Goal: Check status: Check status

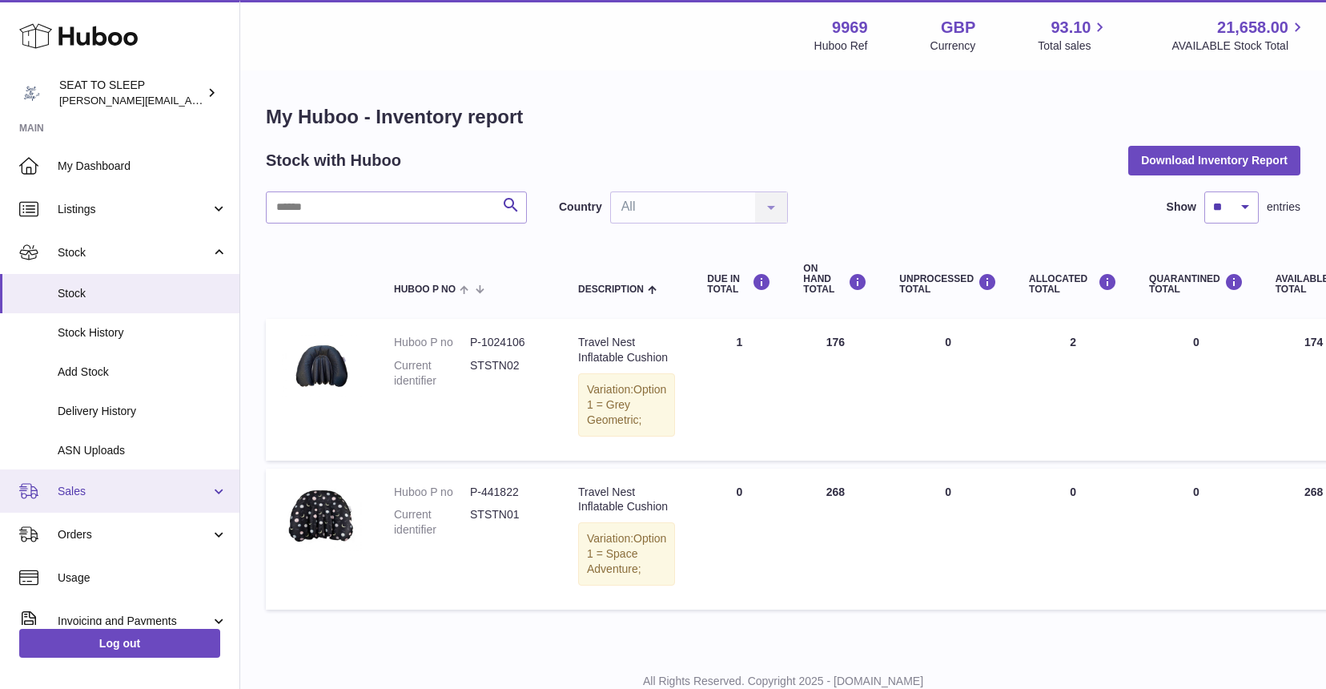
click at [72, 490] on span "Sales" at bounding box center [134, 491] width 153 height 15
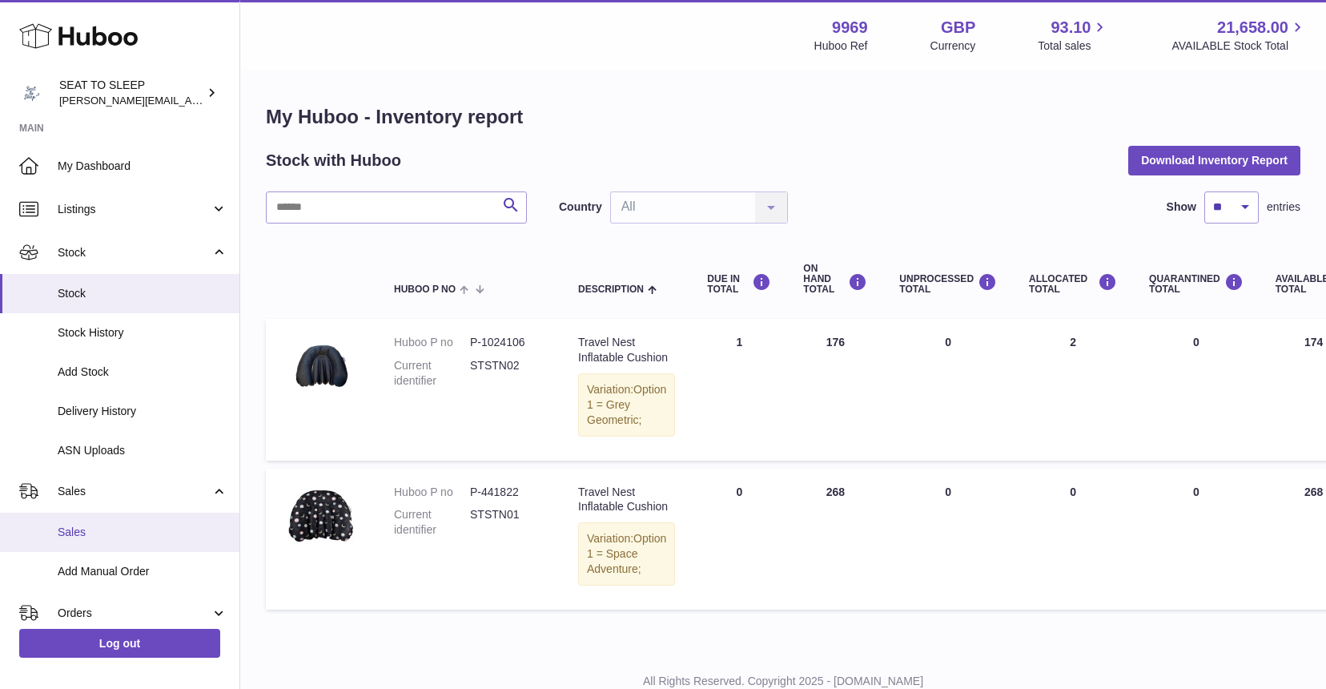
click at [78, 529] on span "Sales" at bounding box center [143, 532] width 170 height 15
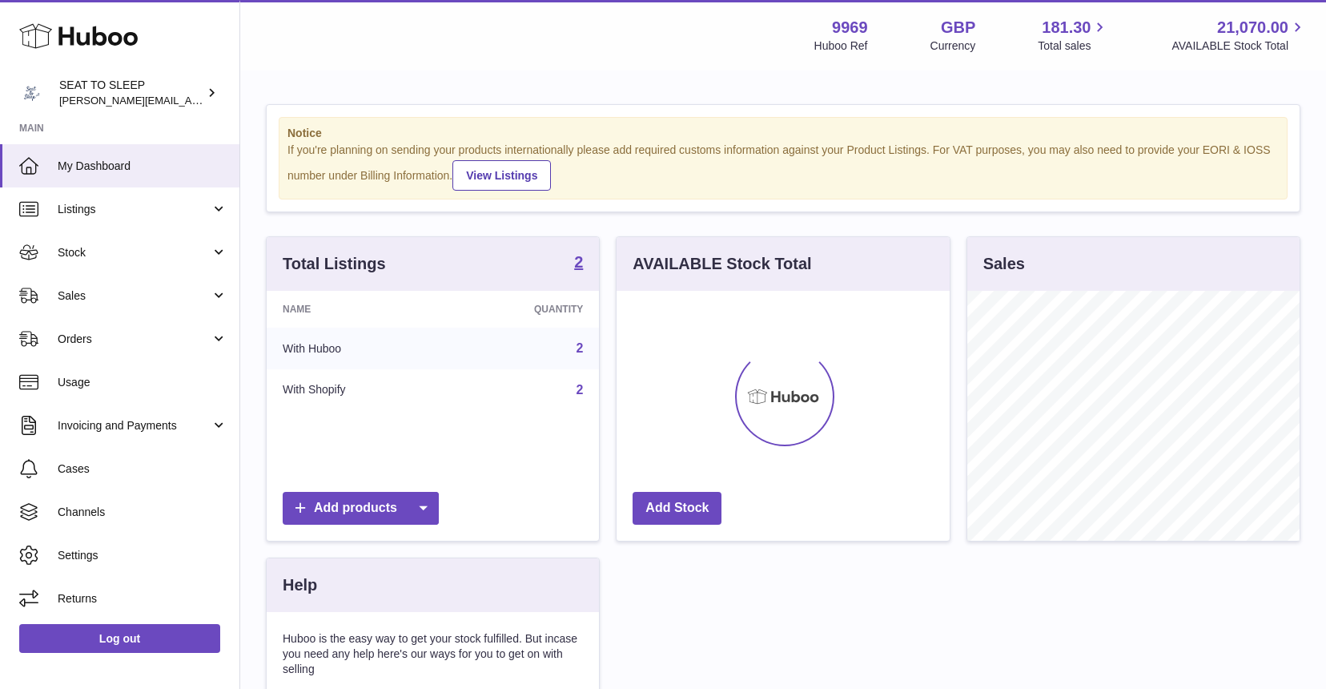
scroll to position [250, 333]
click at [97, 296] on span "Sales" at bounding box center [134, 295] width 153 height 15
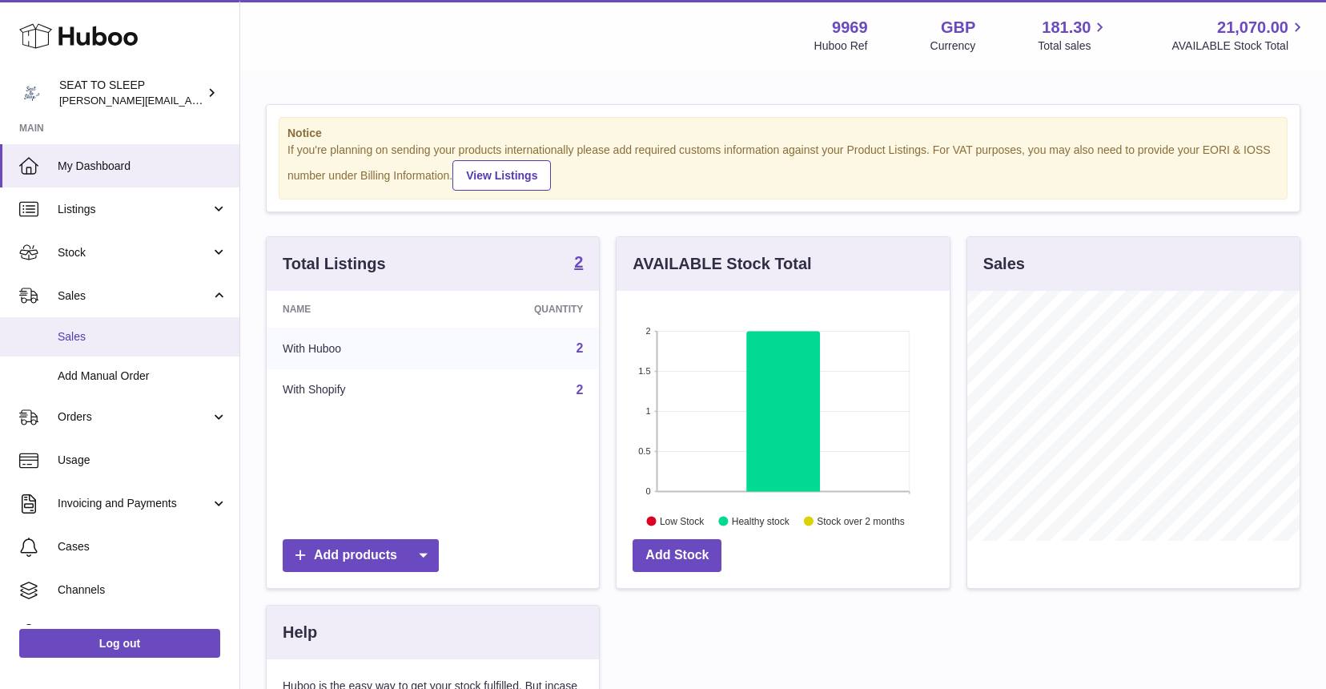
click at [96, 329] on span "Sales" at bounding box center [143, 336] width 170 height 15
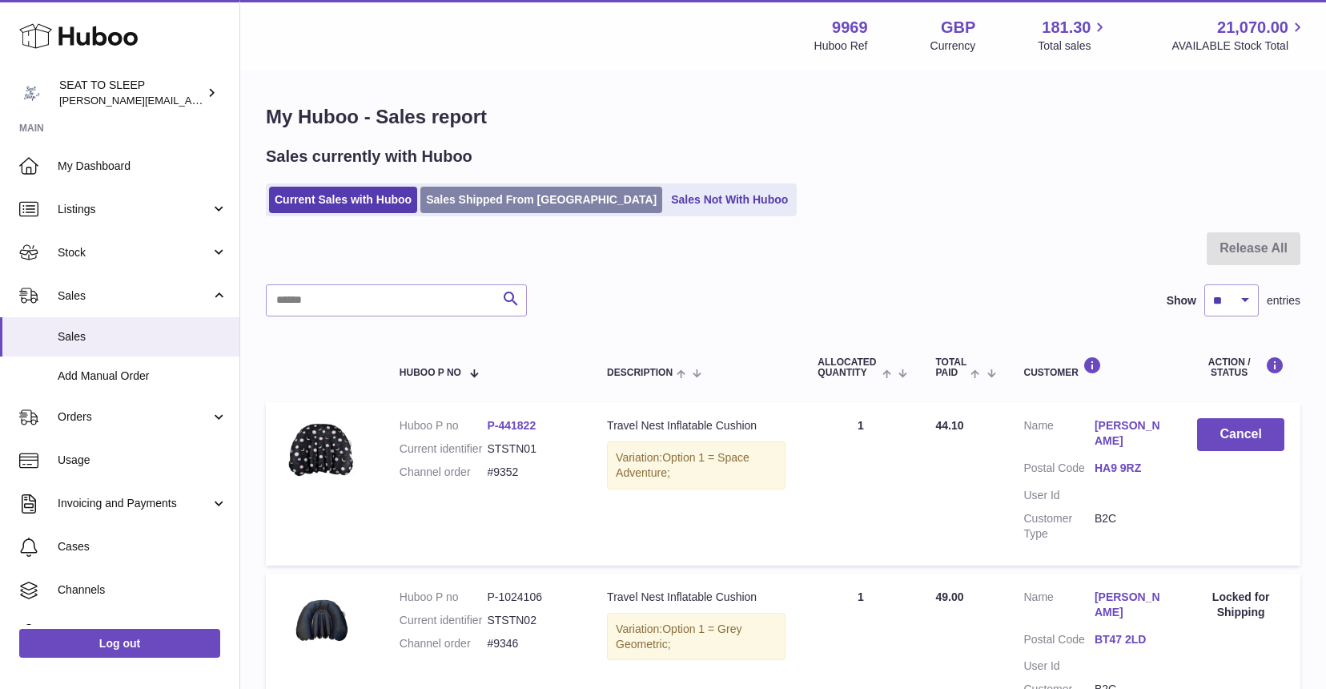
click at [495, 193] on link "Sales Shipped From Huboo" at bounding box center [542, 200] width 242 height 26
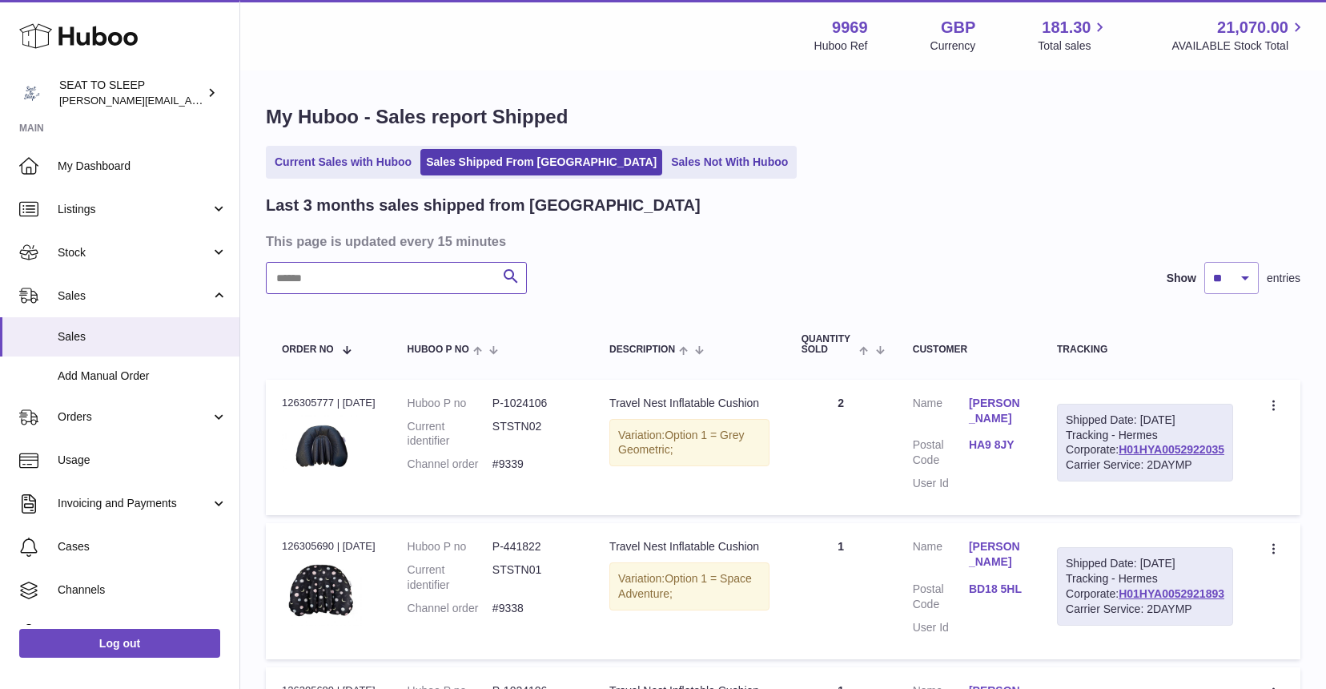
click at [312, 274] on input "text" at bounding box center [396, 278] width 261 height 32
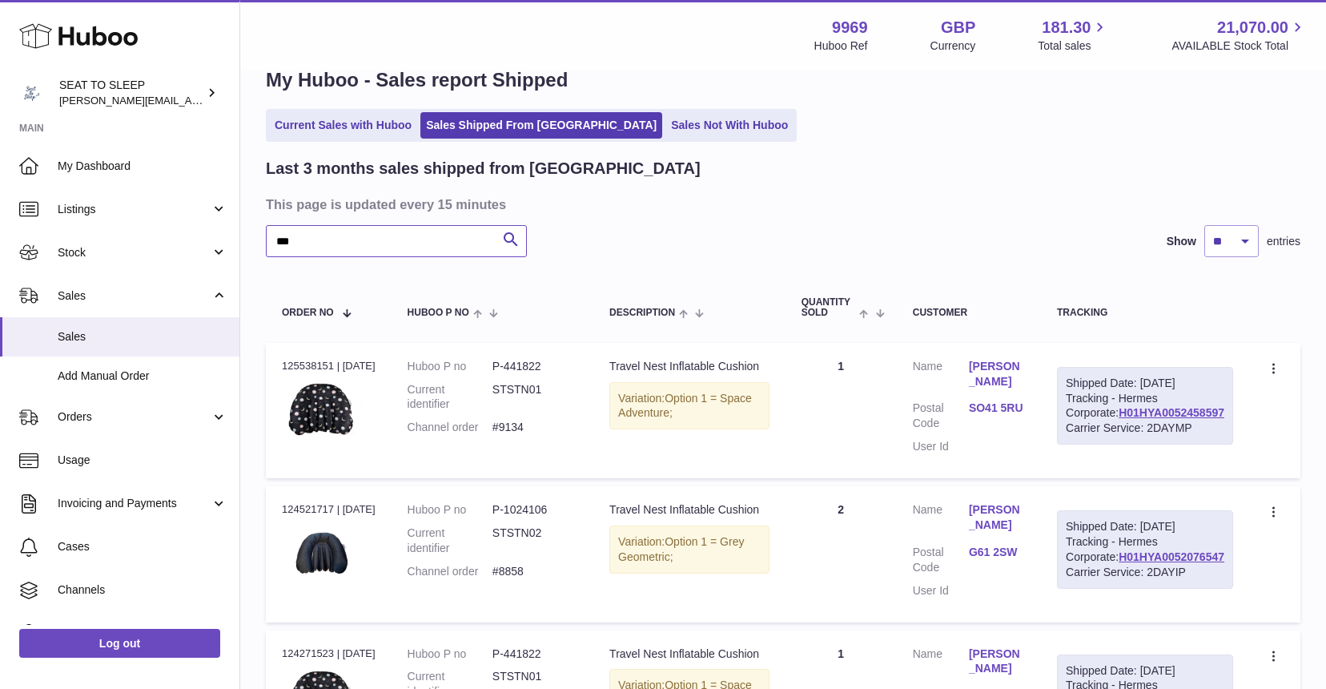
scroll to position [149, 0]
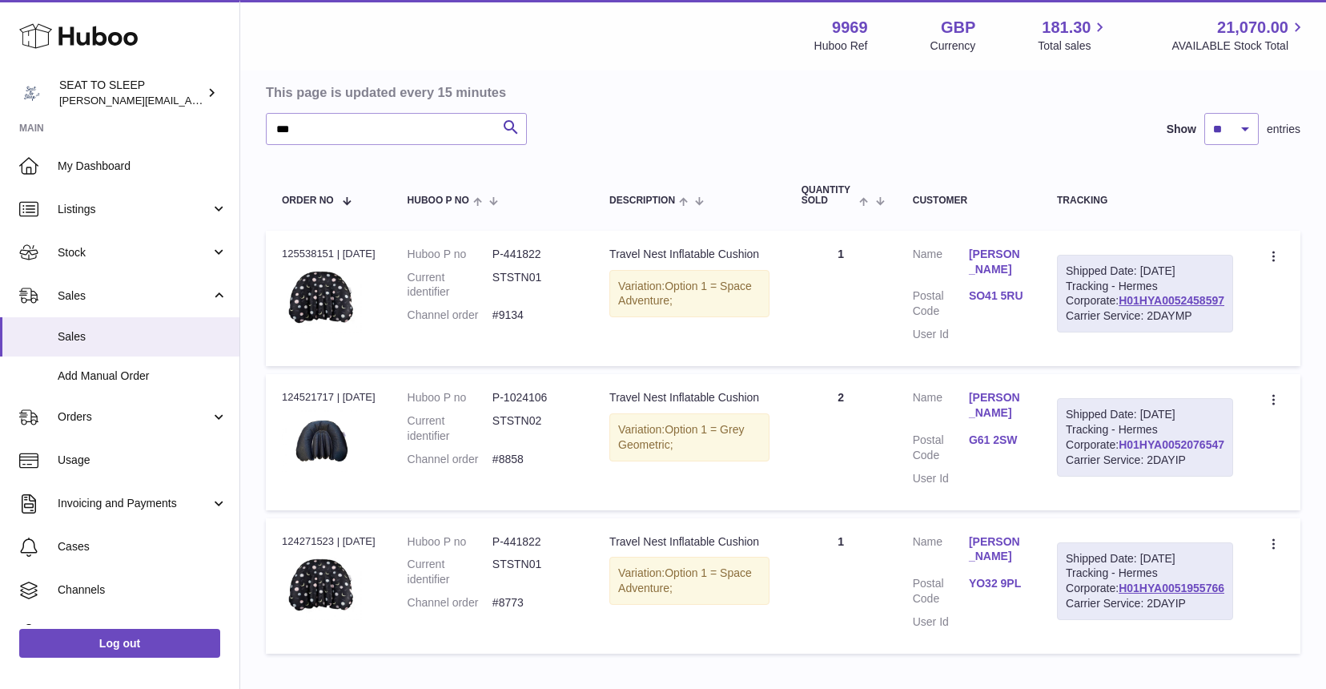
click at [1149, 451] on link "H01HYA0052076547" at bounding box center [1172, 444] width 106 height 13
drag, startPoint x: 317, startPoint y: 128, endPoint x: 246, endPoint y: 127, distance: 71.3
click at [245, 127] on div "My Huboo - Sales report Shipped Current Sales with Huboo Sales Shipped From Hub…" at bounding box center [783, 308] width 1086 height 771
type input "******"
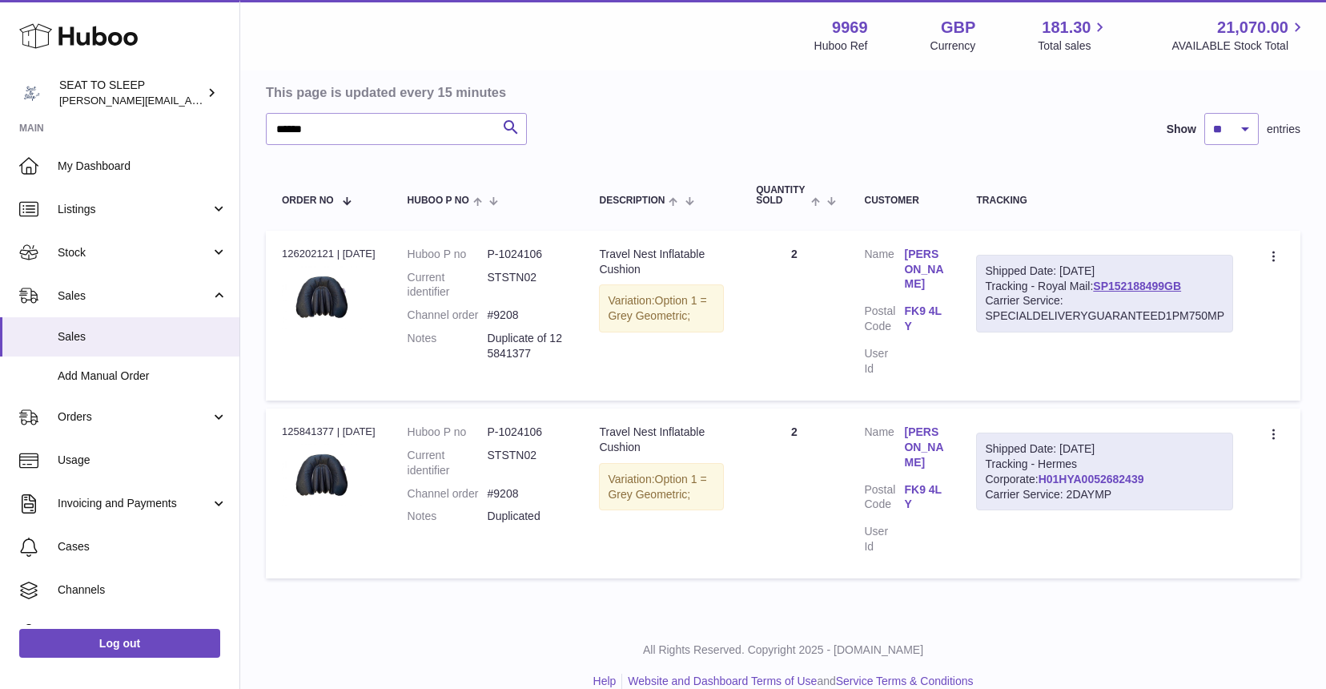
click at [1039, 473] on link "H01HYA0052682439" at bounding box center [1092, 479] width 106 height 13
